Goal: Task Accomplishment & Management: Manage account settings

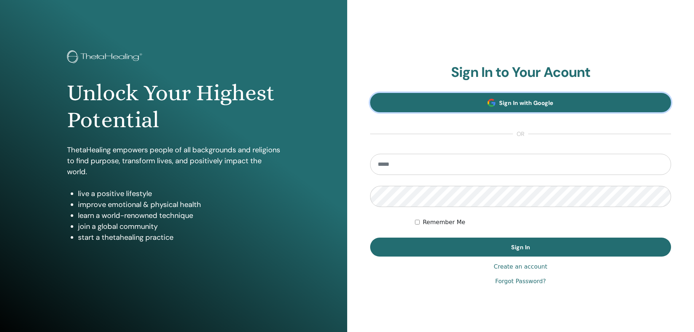
click at [494, 103] on span at bounding box center [491, 103] width 8 height 8
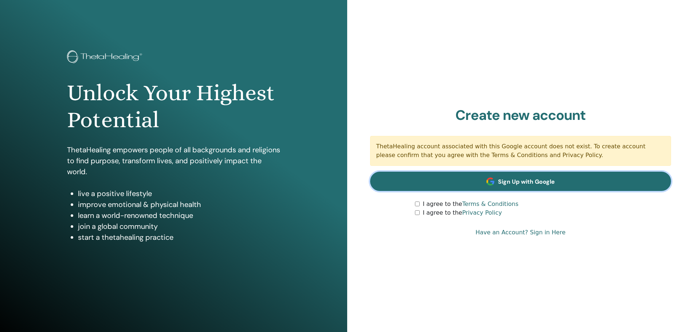
click at [526, 185] on span "Sign Up with Google" at bounding box center [526, 182] width 57 height 8
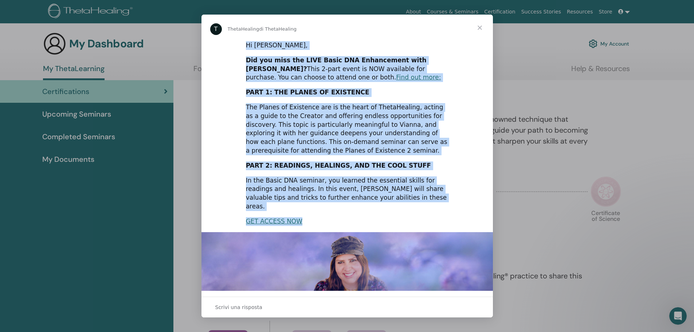
drag, startPoint x: 244, startPoint y: 45, endPoint x: 342, endPoint y: 211, distance: 192.3
click at [342, 211] on div "Hi Katia, Did you miss the LIVE Basic DNA Enhancement with Vianna? This 2-part …" at bounding box center [346, 221] width 291 height 361
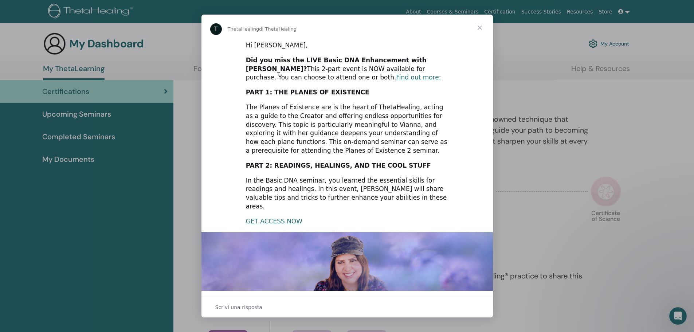
click at [480, 27] on span "Chiudi" at bounding box center [479, 28] width 26 height 26
